Goal: Task Accomplishment & Management: Manage account settings

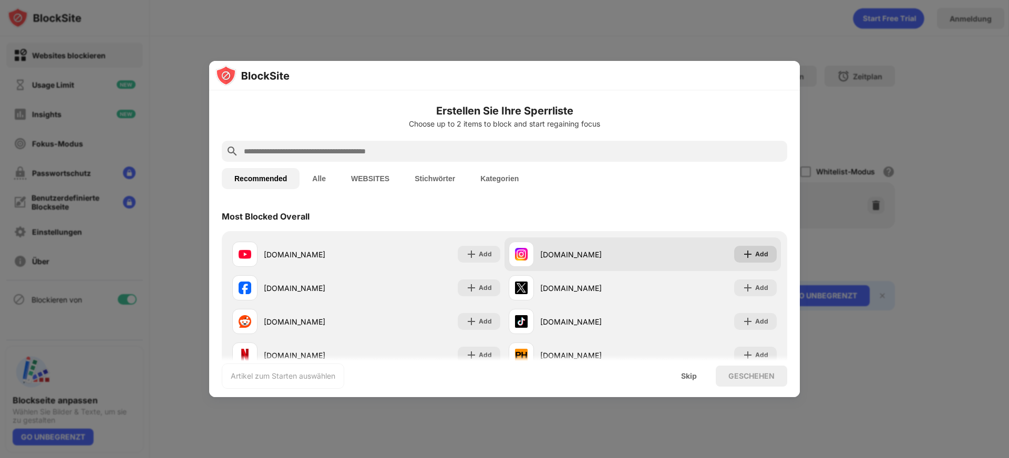
click at [744, 252] on img at bounding box center [748, 254] width 11 height 11
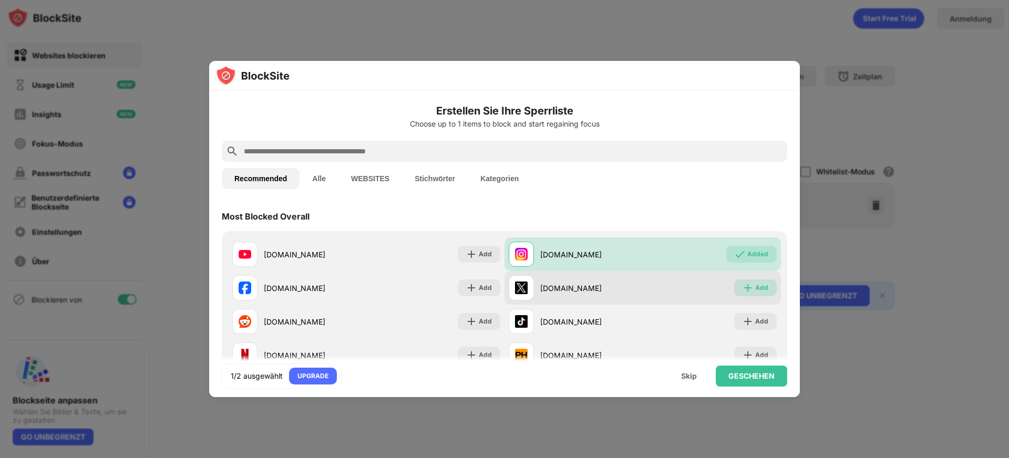
click at [743, 290] on img at bounding box center [748, 288] width 11 height 11
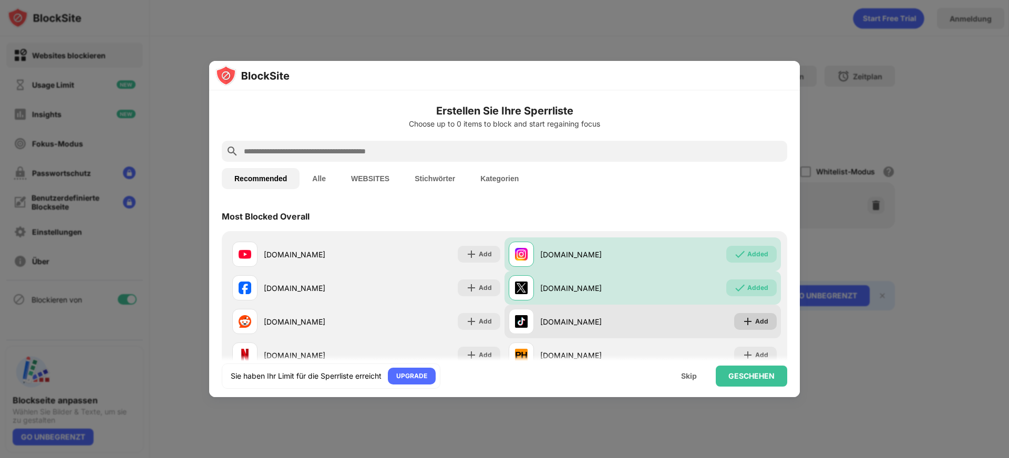
click at [743, 322] on img at bounding box center [748, 321] width 11 height 11
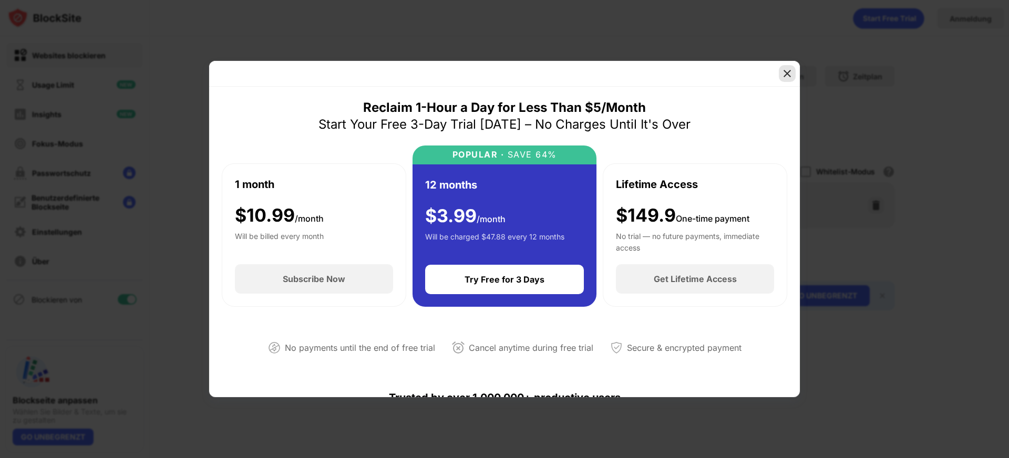
drag, startPoint x: 782, startPoint y: 75, endPoint x: 774, endPoint y: 84, distance: 12.3
click at [782, 75] on img at bounding box center [787, 73] width 11 height 11
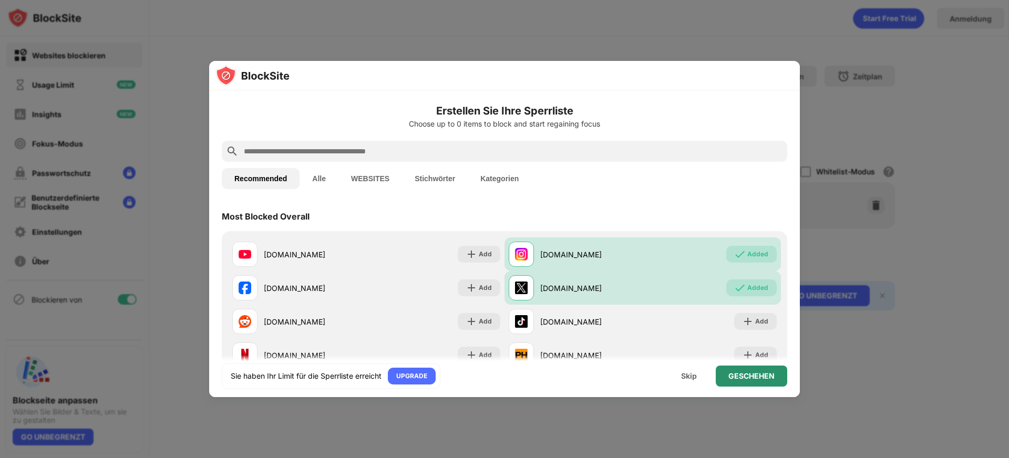
click at [740, 379] on div "GESCHEHEN" at bounding box center [752, 376] width 46 height 8
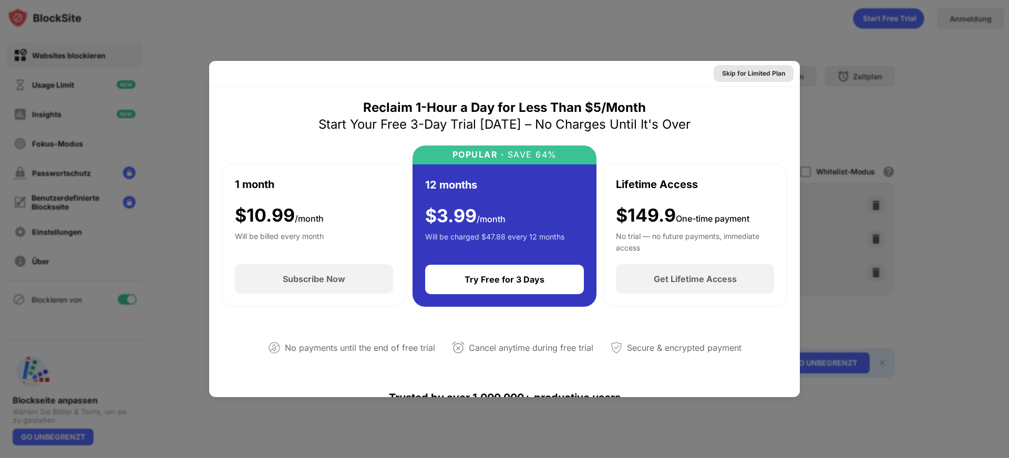
click at [729, 72] on div "Skip for Limited Plan" at bounding box center [753, 73] width 63 height 11
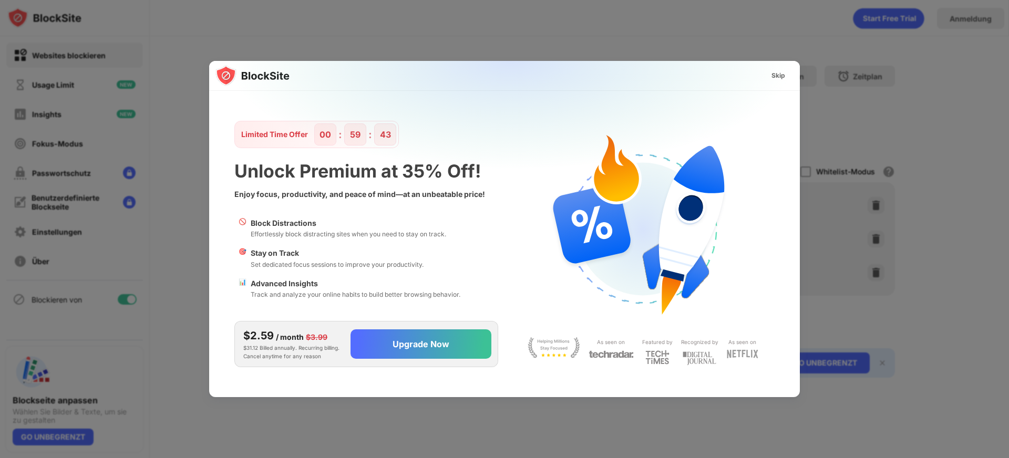
click at [787, 78] on div "Skip" at bounding box center [778, 75] width 30 height 17
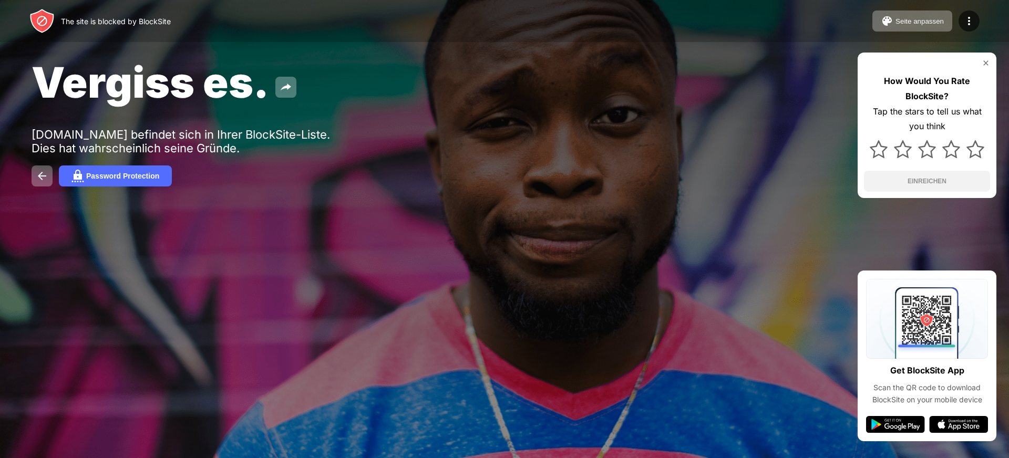
click at [365, 165] on div "Vergiss es. [DOMAIN_NAME] befindet sich in Ihrer BlockSite-Liste. Dies hat wahr…" at bounding box center [504, 121] width 1009 height 243
